Goal: Task Accomplishment & Management: Use online tool/utility

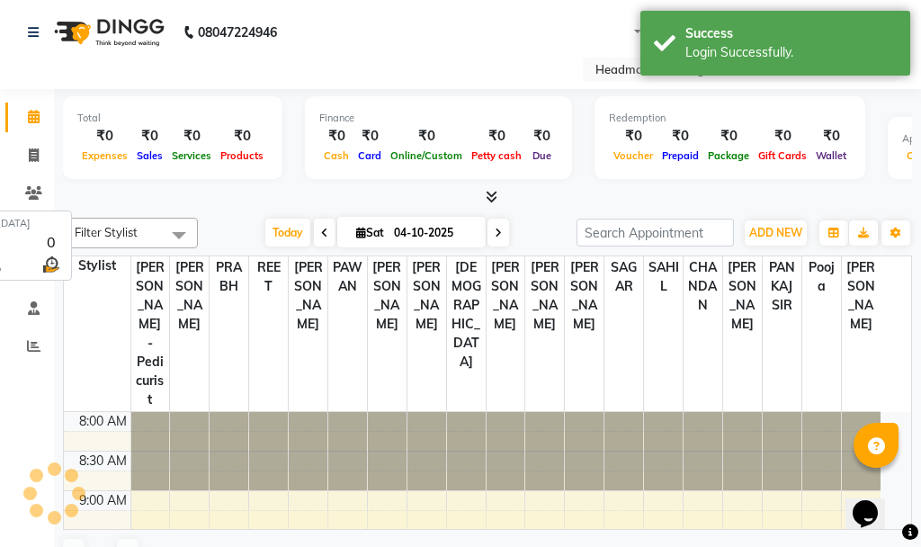
select select "en"
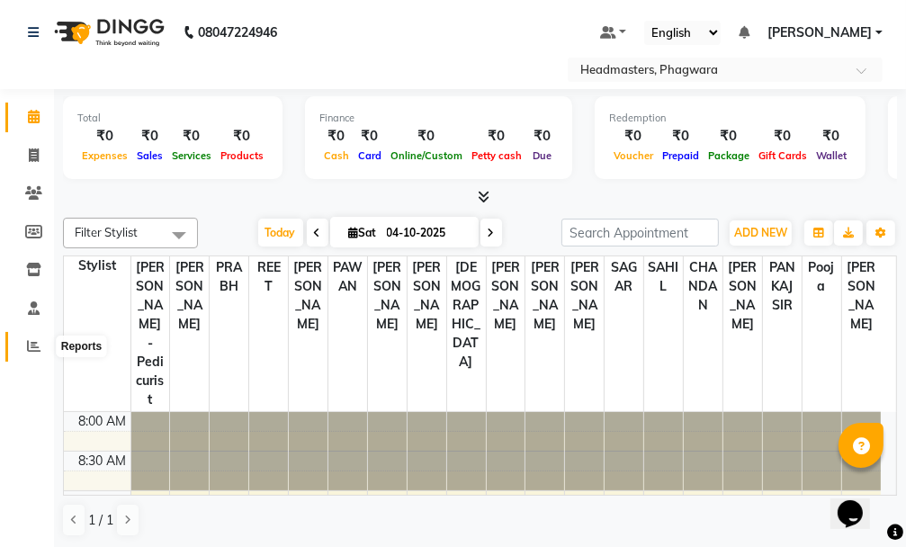
click at [28, 349] on icon at bounding box center [33, 345] width 13 height 13
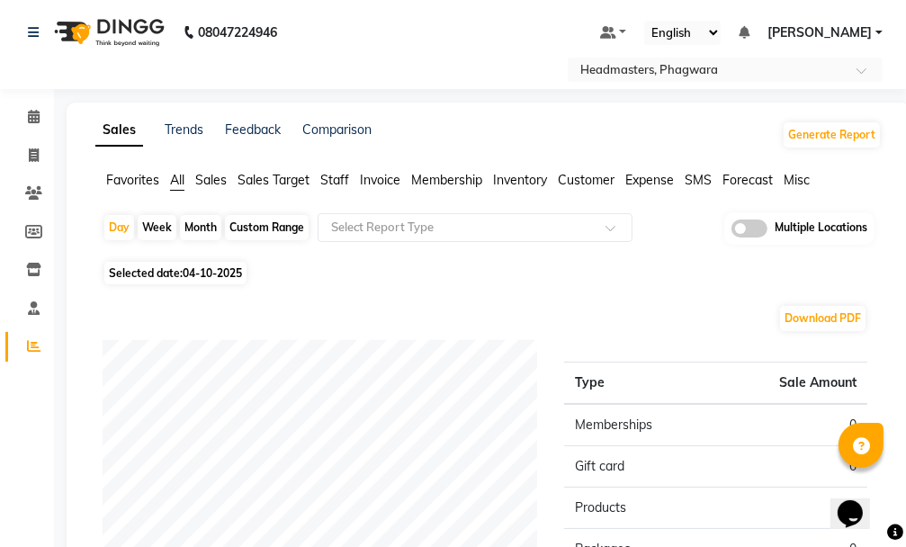
click at [288, 228] on div "Custom Range" at bounding box center [267, 227] width 84 height 25
select select "10"
select select "2025"
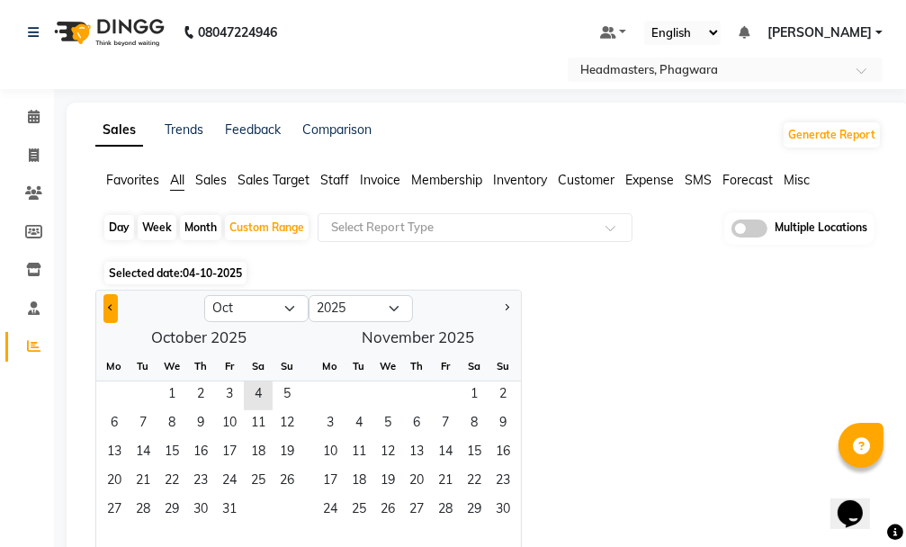
click at [104, 309] on button "Previous month" at bounding box center [110, 308] width 14 height 29
select select "9"
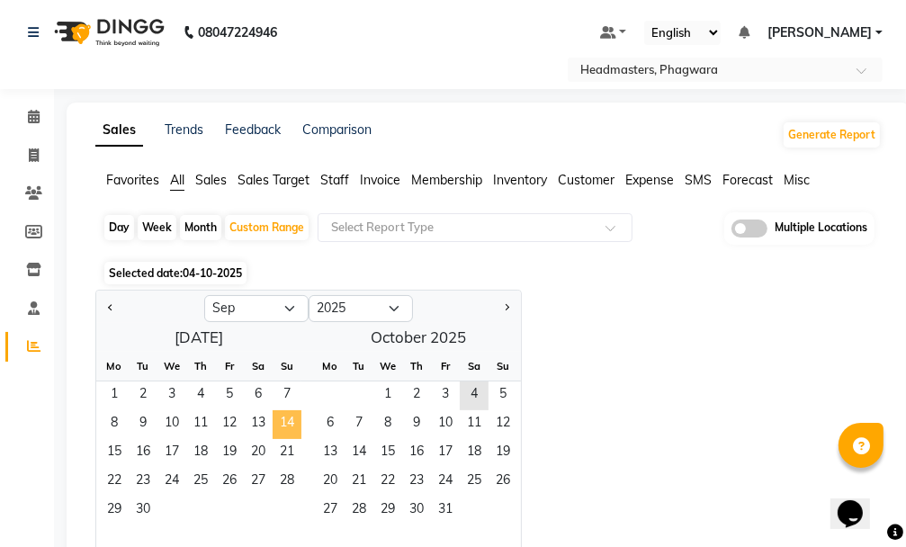
click at [278, 426] on span "14" at bounding box center [287, 424] width 29 height 29
click at [137, 506] on span "30" at bounding box center [143, 511] width 29 height 29
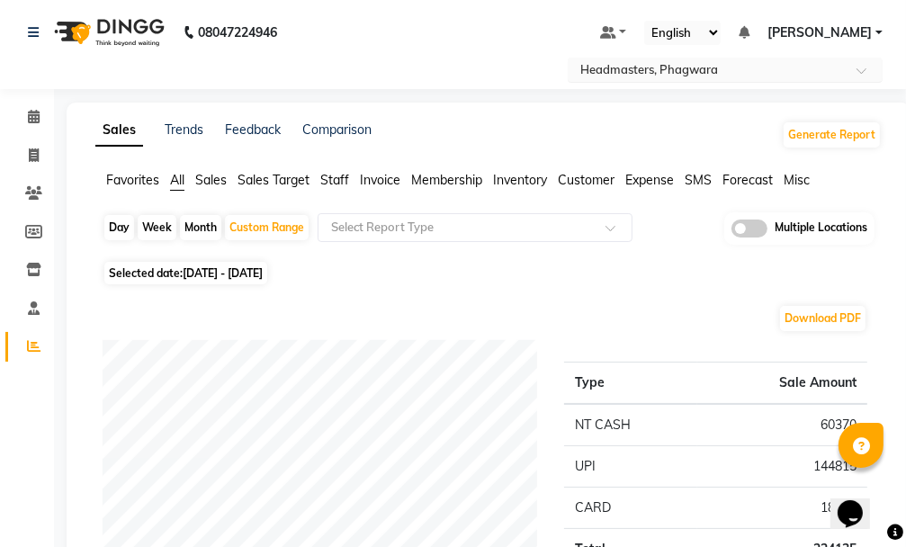
click at [679, 58] on div "Select Location × Headmasters, [GEOGRAPHIC_DATA]" at bounding box center [725, 70] width 315 height 24
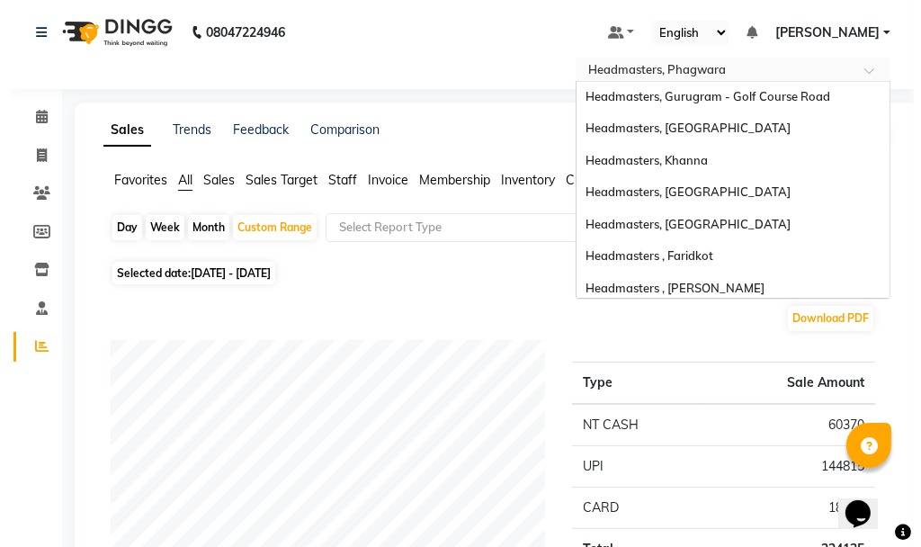
scroll to position [358, 0]
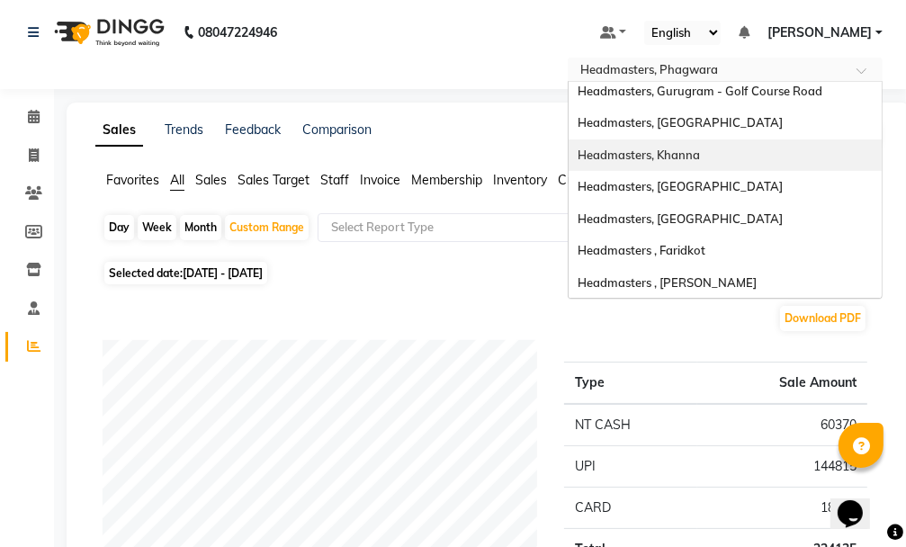
click at [696, 157] on span "Headmasters, Khanna" at bounding box center [639, 155] width 122 height 14
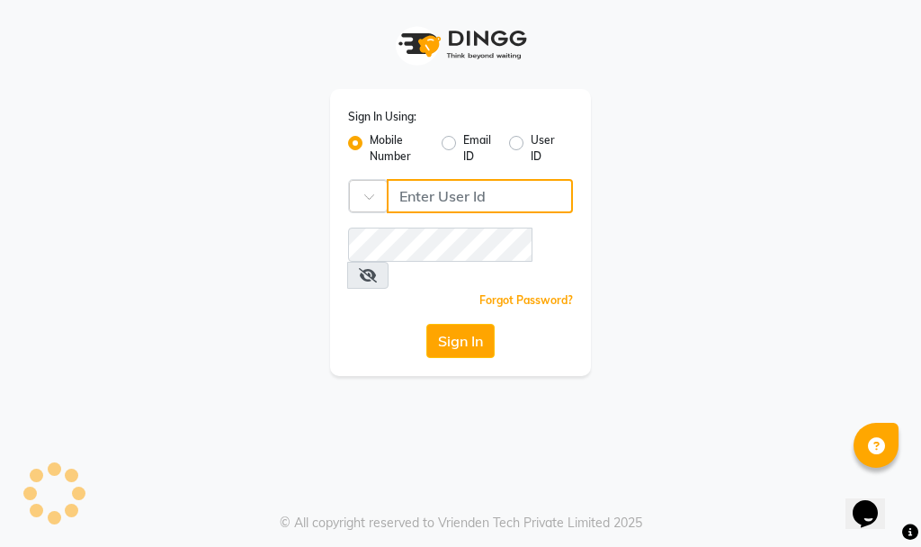
type input "9914479786"
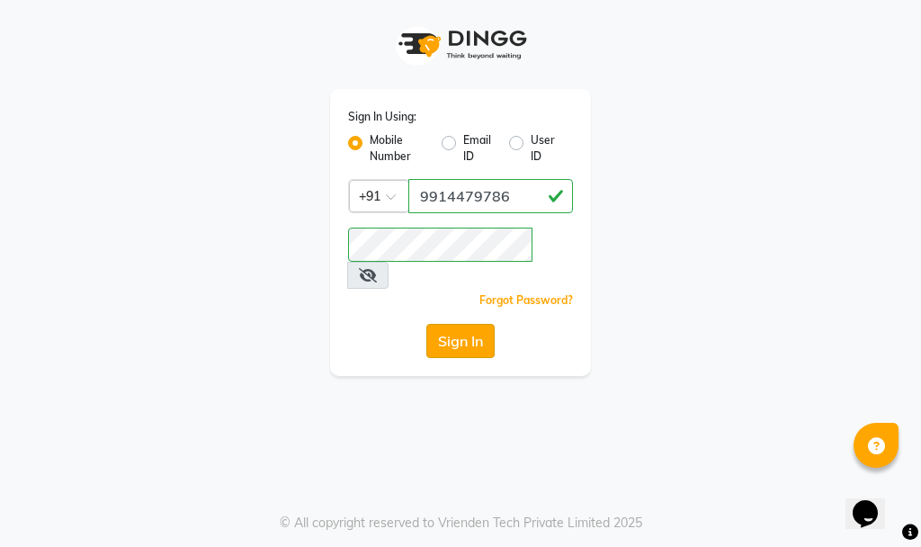
click at [452, 324] on button "Sign In" at bounding box center [460, 341] width 68 height 34
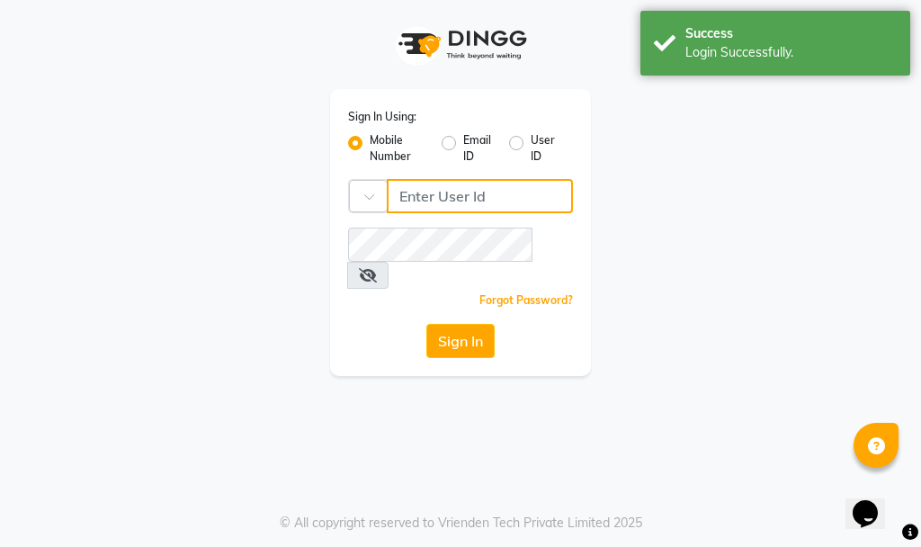
type input "9914479786"
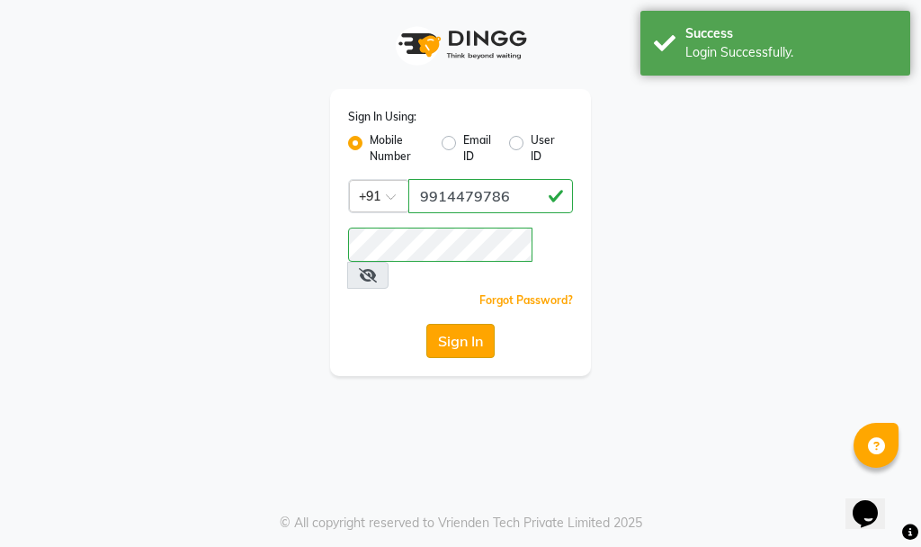
click at [453, 324] on button "Sign In" at bounding box center [460, 341] width 68 height 34
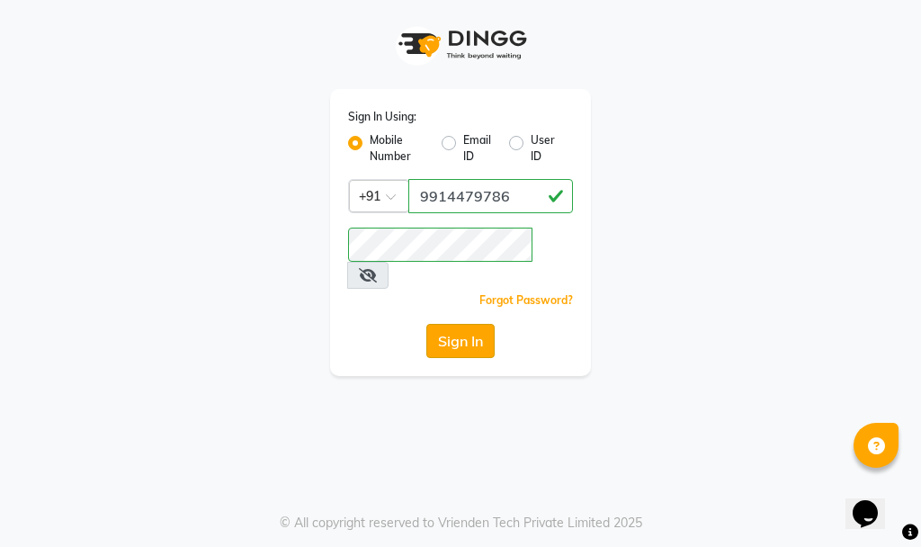
click at [453, 324] on button "Sign In" at bounding box center [460, 341] width 68 height 34
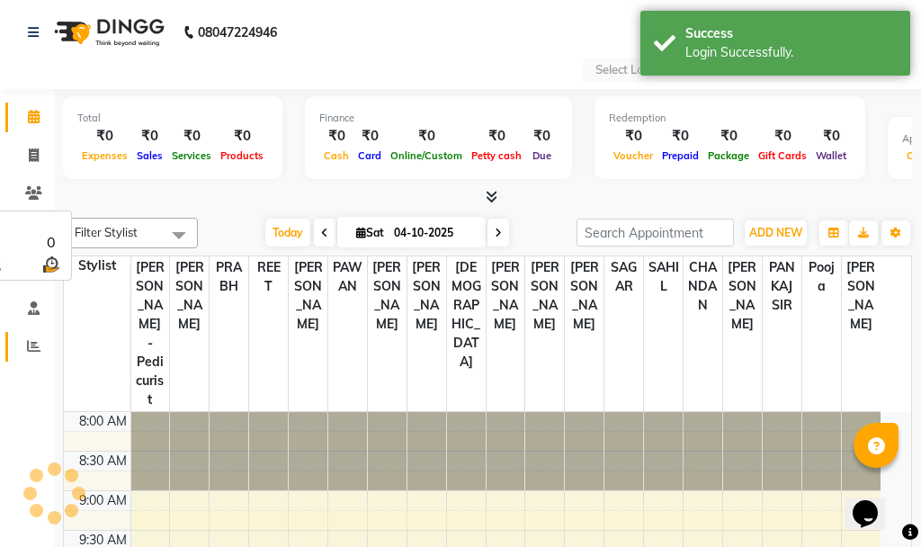
click at [28, 342] on icon at bounding box center [33, 345] width 13 height 13
select select "en"
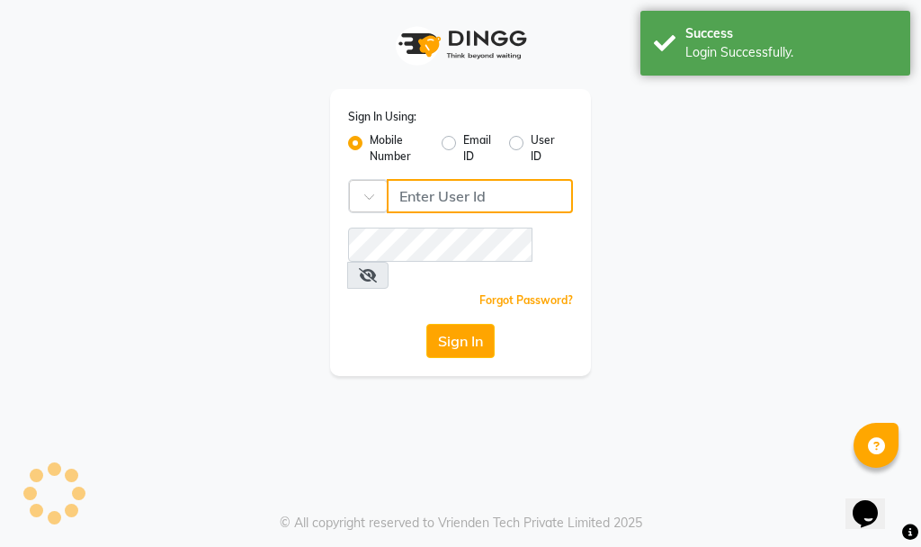
type input "9914479786"
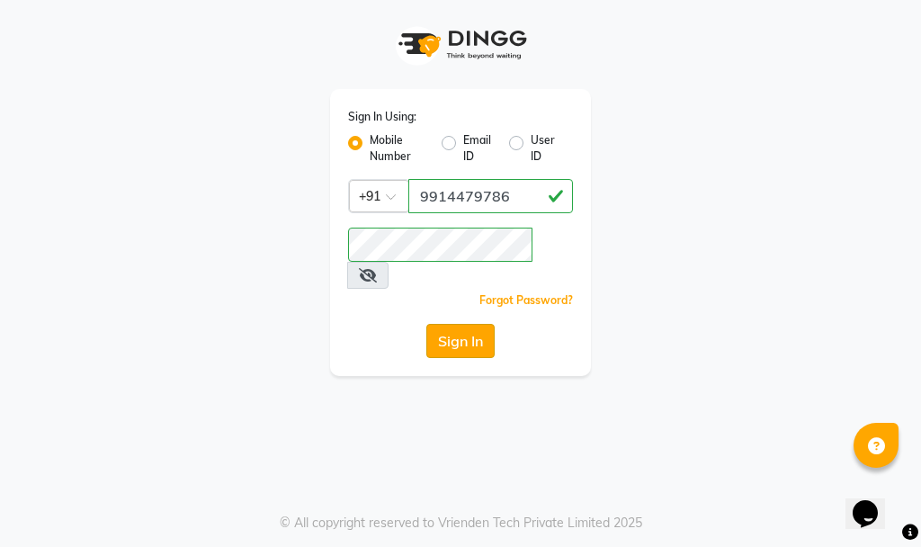
click at [457, 324] on button "Sign In" at bounding box center [460, 341] width 68 height 34
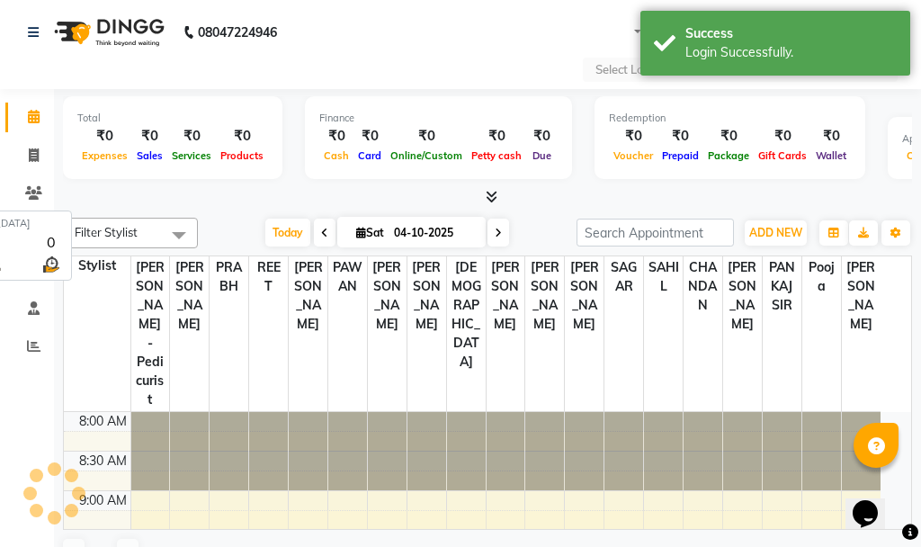
select select "en"
click at [30, 337] on span at bounding box center [33, 347] width 31 height 21
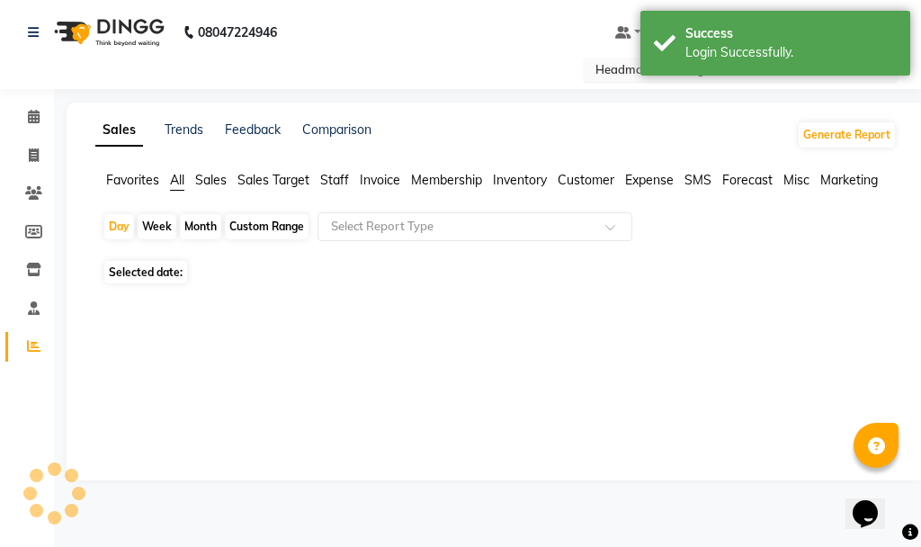
click at [623, 66] on input "text" at bounding box center [722, 71] width 261 height 18
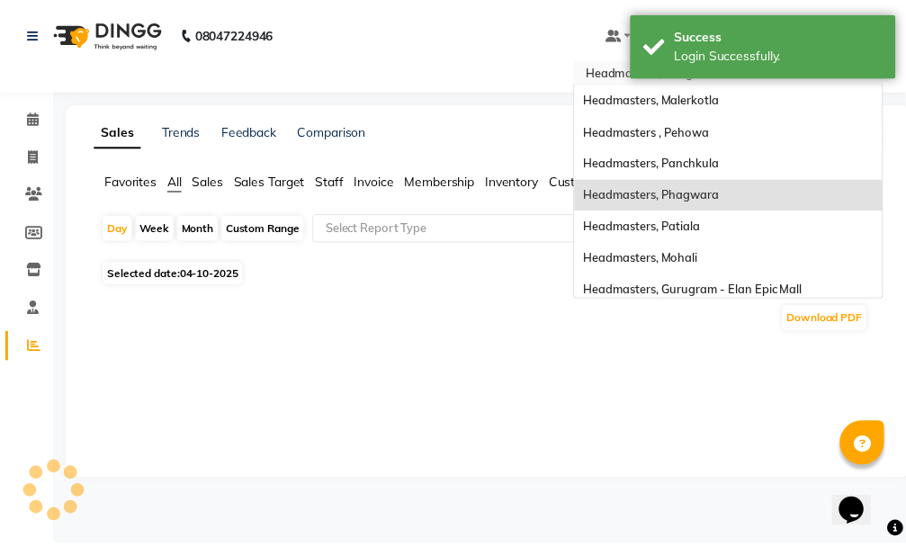
scroll to position [358, 0]
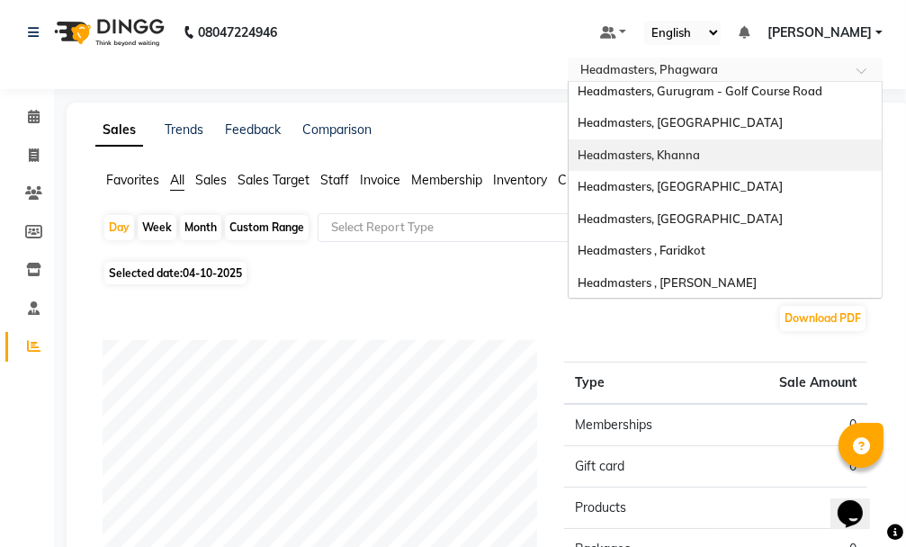
click at [677, 161] on span "Headmasters, Khanna" at bounding box center [639, 155] width 122 height 14
click at [677, 161] on div "Sales Trends Feedback Comparison Generate Report Favorites All Sales Sales Targ…" at bounding box center [489, 499] width 844 height 793
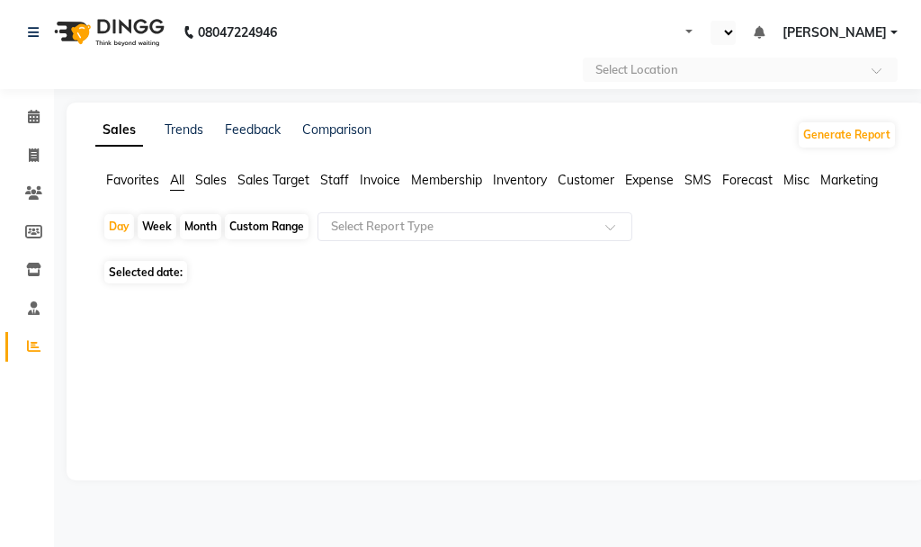
select select "en"
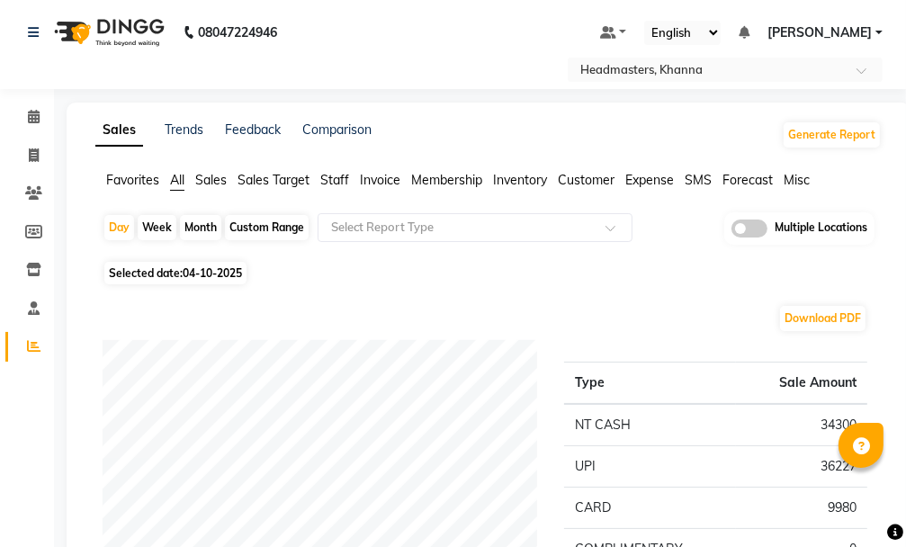
drag, startPoint x: 271, startPoint y: 221, endPoint x: 270, endPoint y: 231, distance: 9.9
click at [270, 229] on div "Custom Range" at bounding box center [267, 227] width 84 height 25
select select "10"
select select "2025"
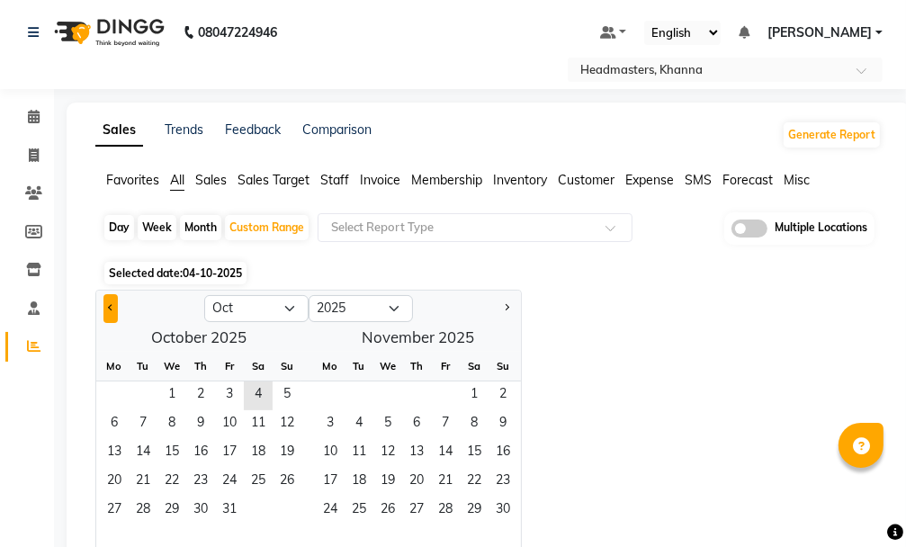
click at [108, 314] on button "Previous month" at bounding box center [110, 308] width 14 height 29
select select "9"
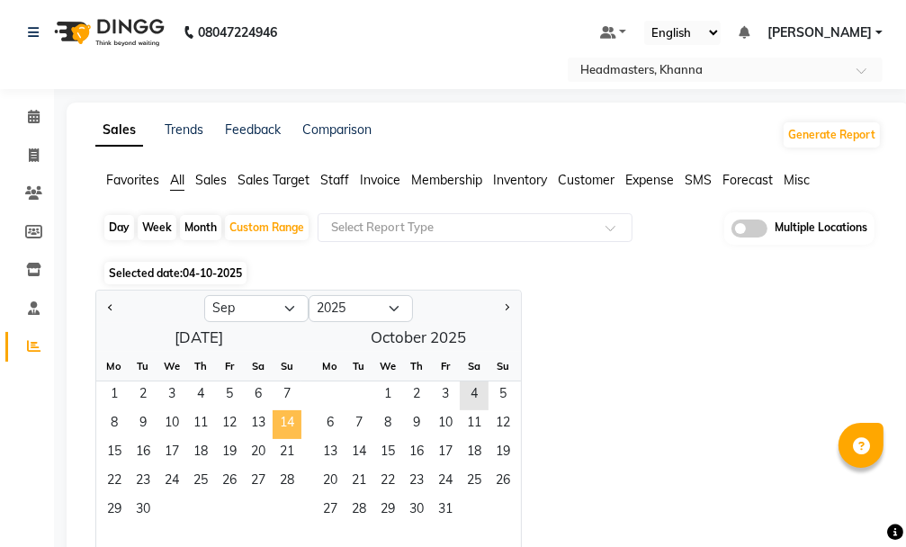
click at [283, 425] on span "14" at bounding box center [287, 424] width 29 height 29
click at [150, 507] on span "30" at bounding box center [143, 511] width 29 height 29
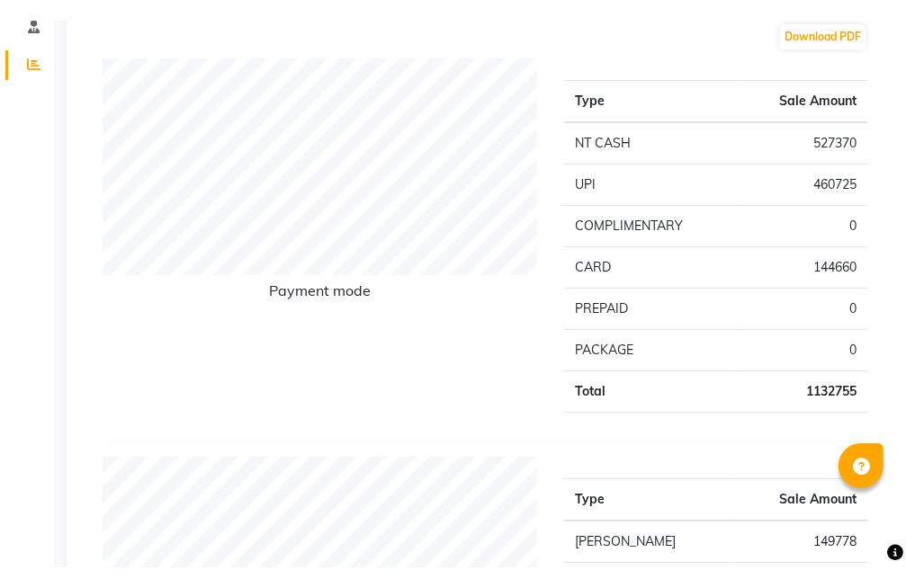
scroll to position [360, 0]
